Goal: Find specific page/section: Find specific page/section

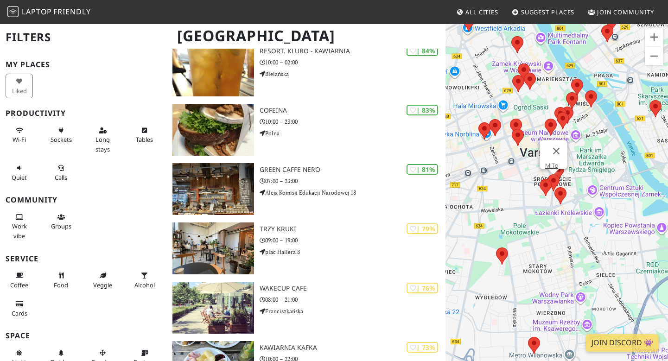
scroll to position [571, 0]
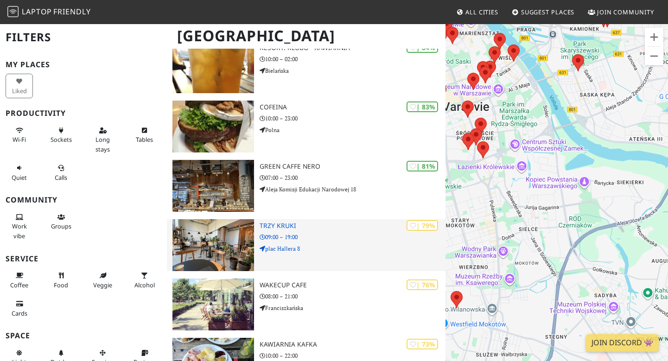
click at [270, 255] on div "| 79% Trzy Kruki 09:00 – 19:00 [GEOGRAPHIC_DATA] 8" at bounding box center [351, 245] width 185 height 52
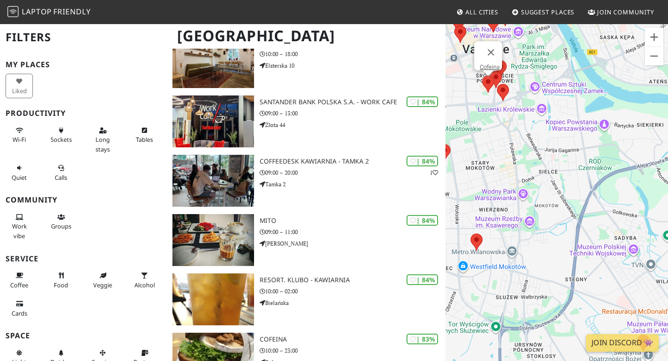
scroll to position [337, 0]
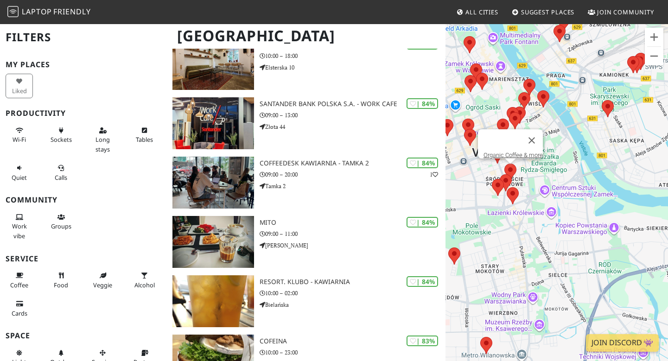
click at [504, 164] on area at bounding box center [504, 164] width 0 height 0
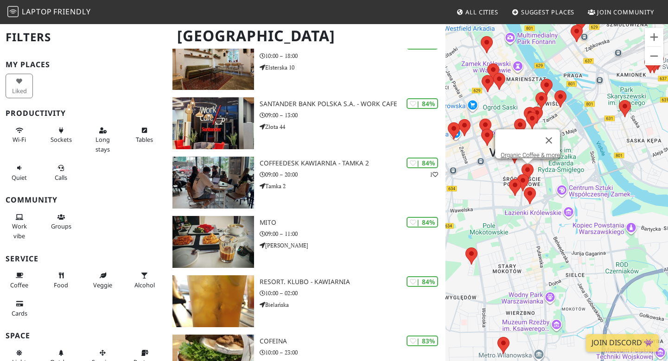
click at [521, 164] on area at bounding box center [521, 164] width 0 height 0
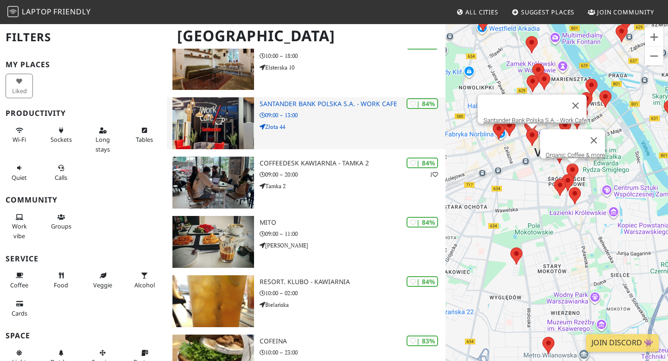
click at [347, 128] on p "Złota 44" at bounding box center [351, 126] width 185 height 9
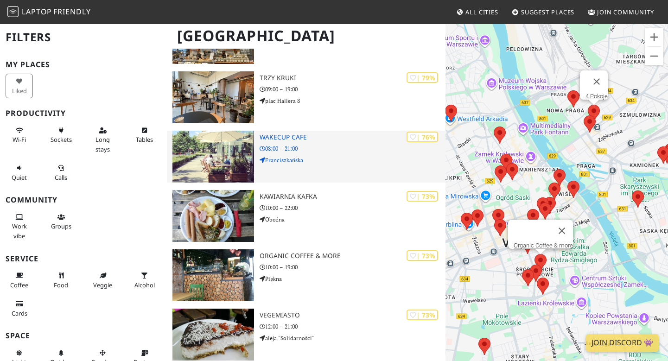
scroll to position [714, 0]
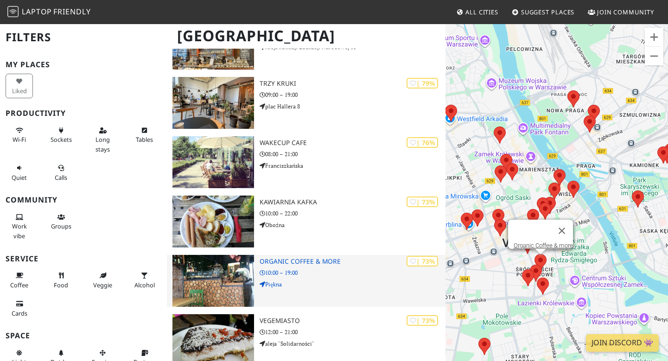
click at [274, 281] on p "Piękna" at bounding box center [351, 284] width 185 height 9
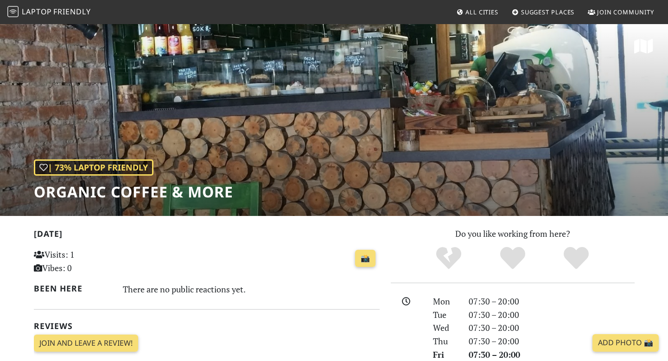
click at [506, 92] on div "| 73% Laptop Friendly Organic Coffee & more" at bounding box center [334, 119] width 668 height 193
click at [465, 125] on div "| 73% Laptop Friendly Organic Coffee & more" at bounding box center [334, 119] width 668 height 193
